Goal: Information Seeking & Learning: Learn about a topic

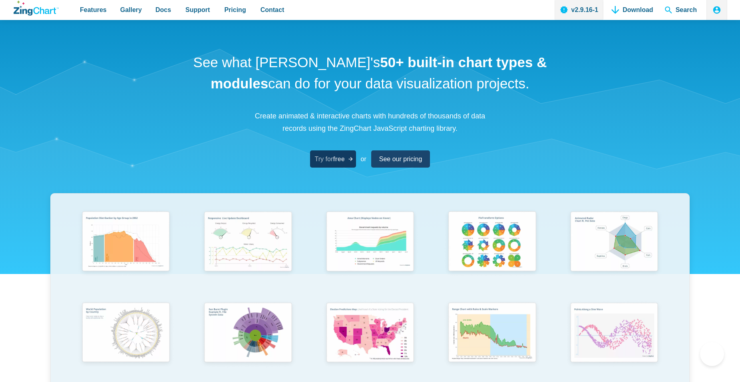
click at [328, 154] on span "Try for free" at bounding box center [330, 158] width 30 height 11
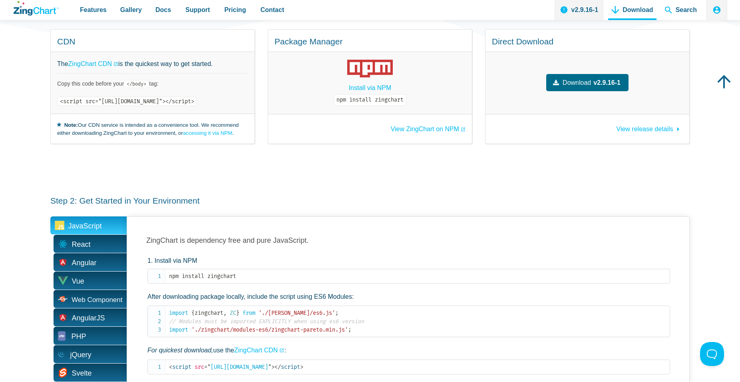
scroll to position [326, 0]
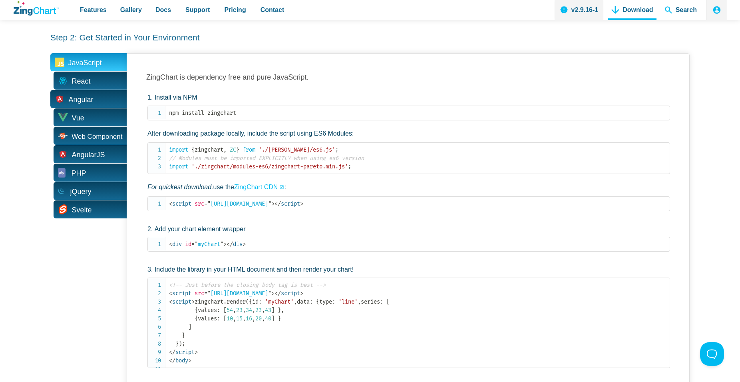
click at [88, 99] on span "Angular" at bounding box center [81, 100] width 25 height 12
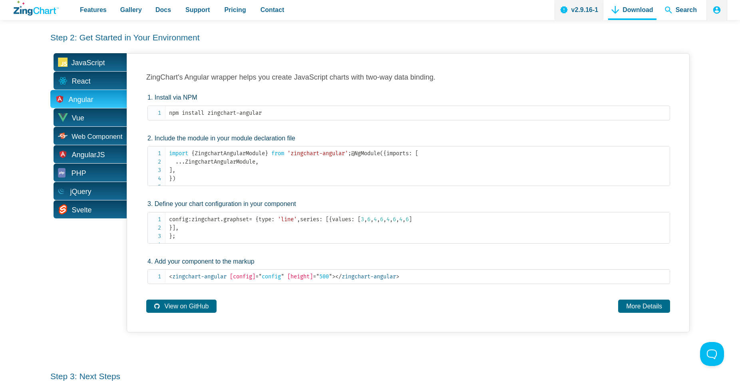
scroll to position [367, 0]
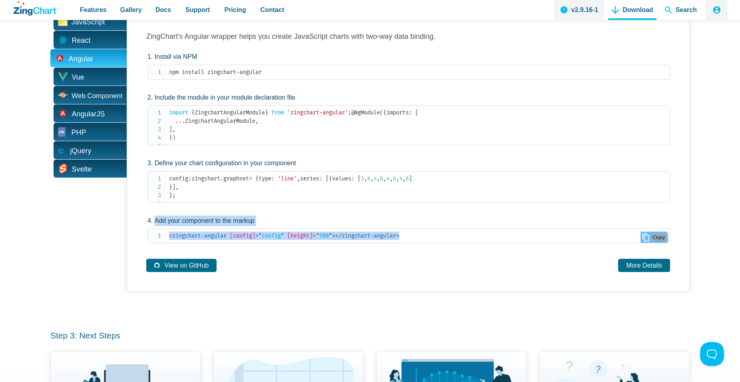
drag, startPoint x: 143, startPoint y: 74, endPoint x: 452, endPoint y: 291, distance: 376.8
click at [452, 291] on div "Angular ZingChart's Angular wrapper helps you create JavaScript charts with two…" at bounding box center [408, 151] width 563 height 279
copy li "Add your component to the markup < zingchart-angular [config] = " config " [hei…"
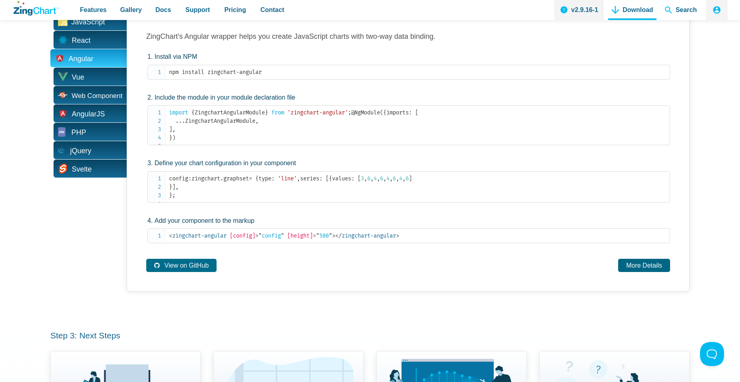
drag, startPoint x: 639, startPoint y: 316, endPoint x: 643, endPoint y: 323, distance: 8.2
click at [639, 291] on div "Angular ZingChart's Angular wrapper helps you create JavaScript charts with two…" at bounding box center [408, 151] width 563 height 279
click at [643, 272] on link "More Details" at bounding box center [644, 265] width 52 height 13
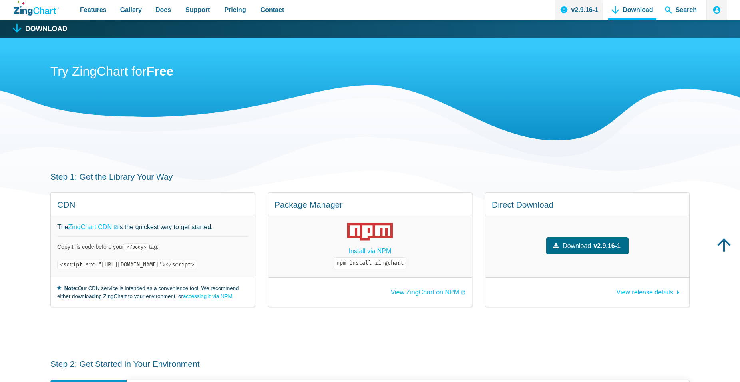
scroll to position [367, 0]
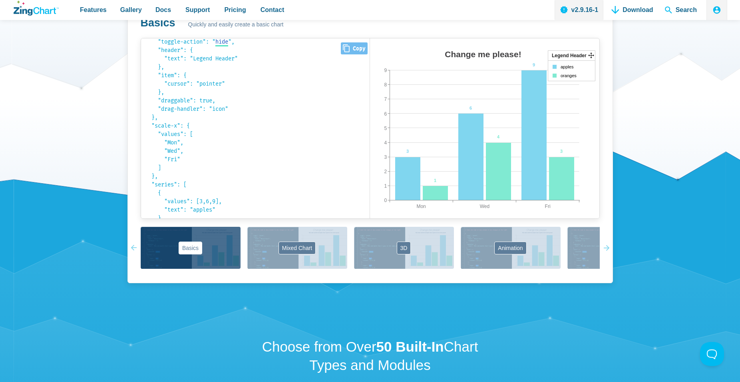
scroll to position [177, 0]
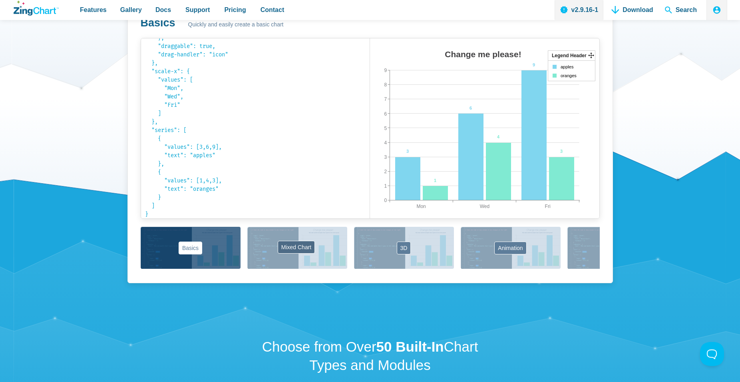
click at [304, 249] on button "Mixed Chart" at bounding box center [297, 248] width 100 height 42
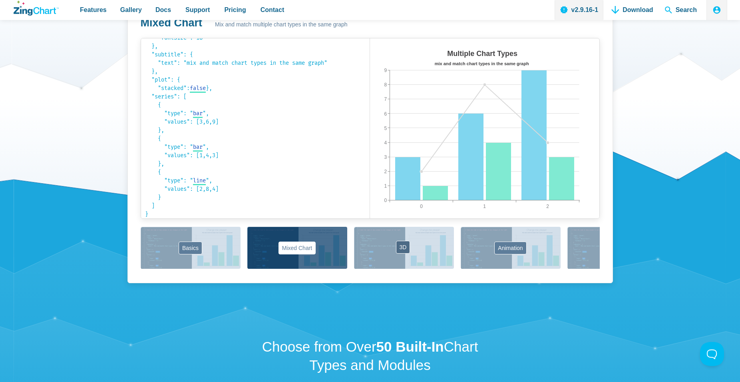
click at [393, 245] on button "3D" at bounding box center [404, 248] width 100 height 42
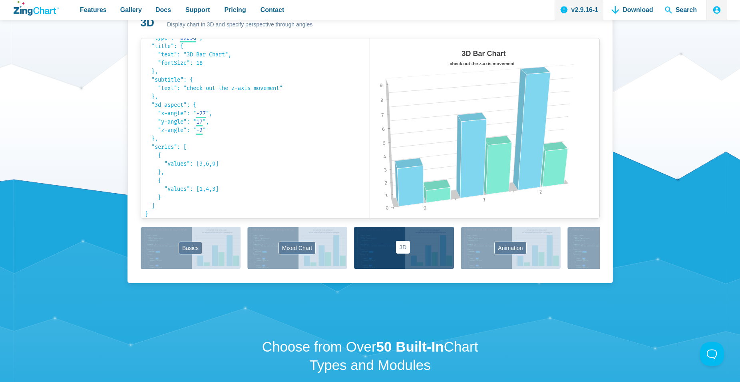
scroll to position [17, 0]
click at [322, 250] on button "Mixed Chart" at bounding box center [297, 248] width 100 height 42
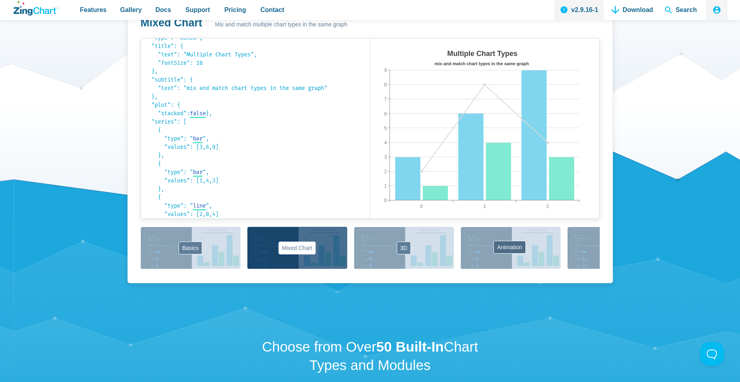
click at [522, 247] on button "Animation" at bounding box center [511, 248] width 100 height 42
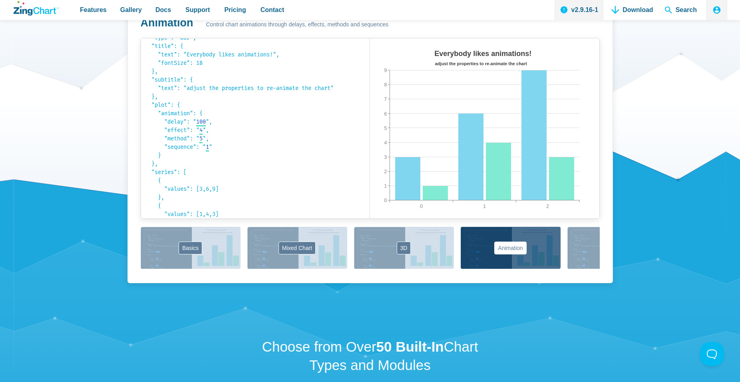
click at [589, 247] on button "Labels" at bounding box center [618, 248] width 100 height 42
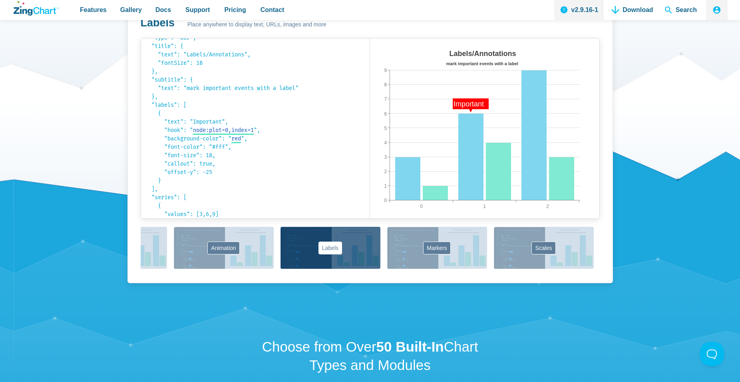
scroll to position [0, 388]
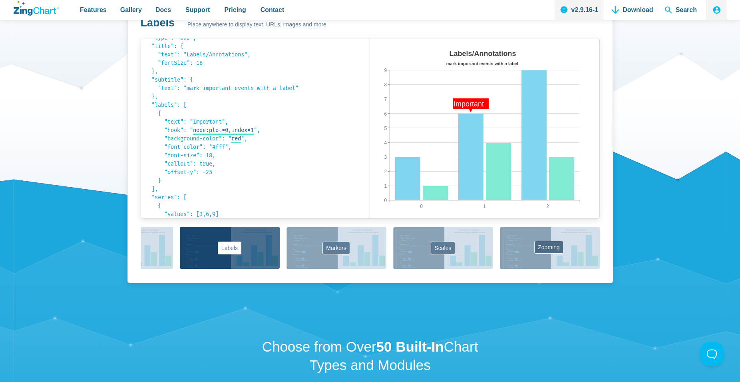
click at [555, 255] on button "Zooming" at bounding box center [550, 248] width 100 height 42
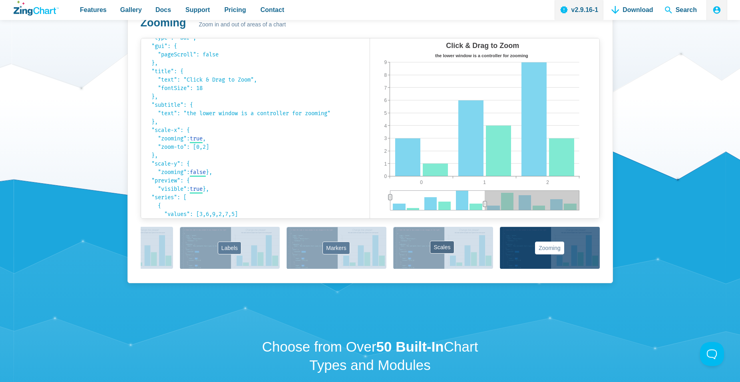
click at [455, 248] on button "Scales" at bounding box center [443, 248] width 100 height 42
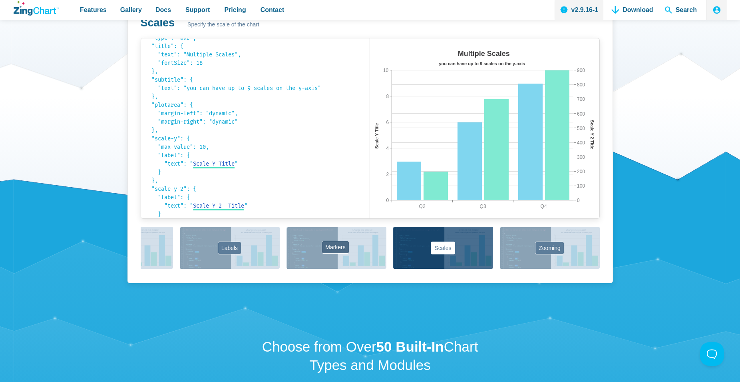
click at [339, 249] on button "Markers" at bounding box center [337, 248] width 100 height 42
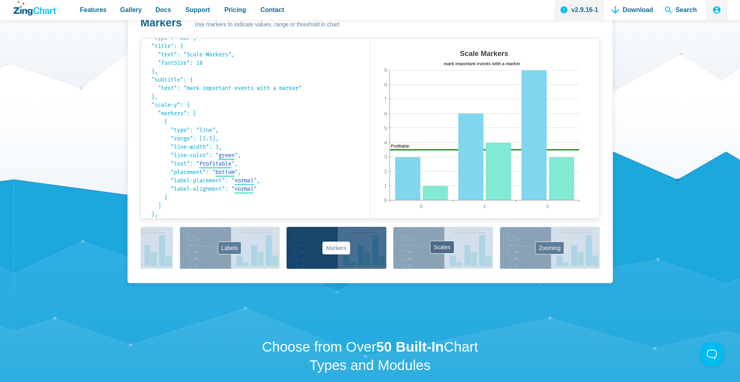
click at [447, 234] on button "Scales" at bounding box center [443, 248] width 100 height 42
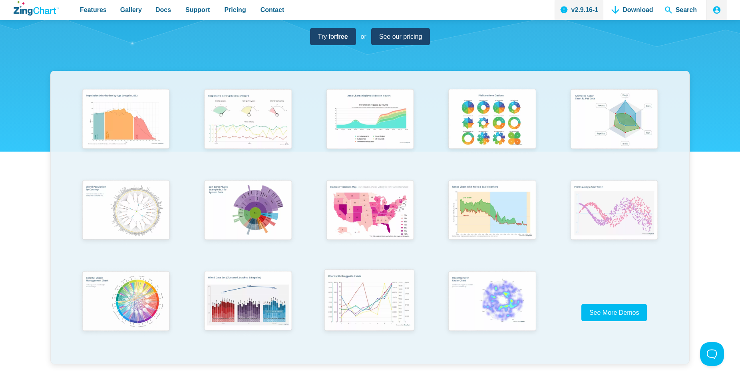
scroll to position [0, 0]
click at [142, 122] on img "App Content" at bounding box center [125, 120] width 101 height 72
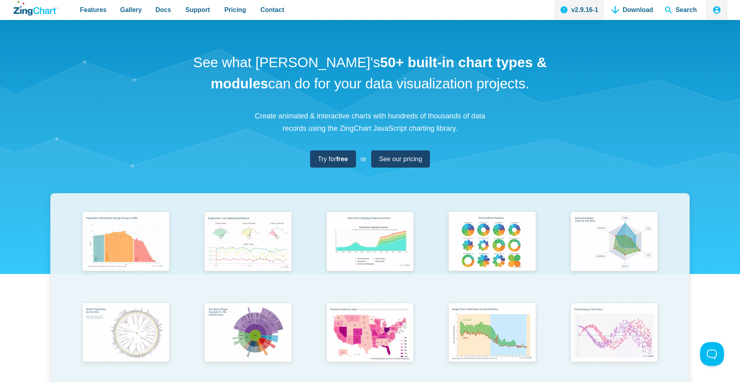
click at [355, 70] on strong "50+ built-in chart types & modules" at bounding box center [379, 72] width 336 height 37
click at [339, 156] on strong "free" at bounding box center [339, 158] width 12 height 7
click at [135, 248] on img "App Content" at bounding box center [125, 242] width 101 height 72
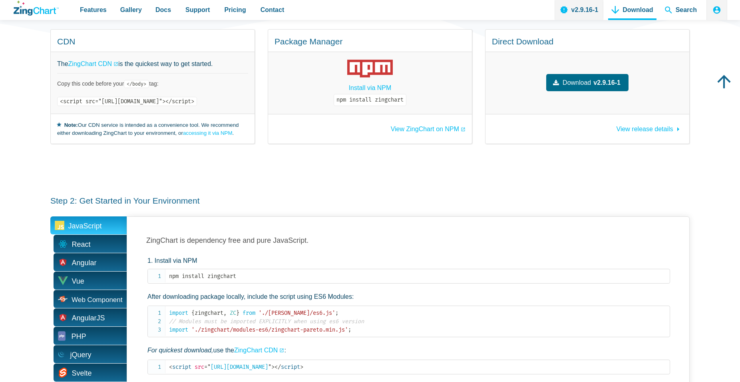
scroll to position [285, 0]
